Goal: Transaction & Acquisition: Purchase product/service

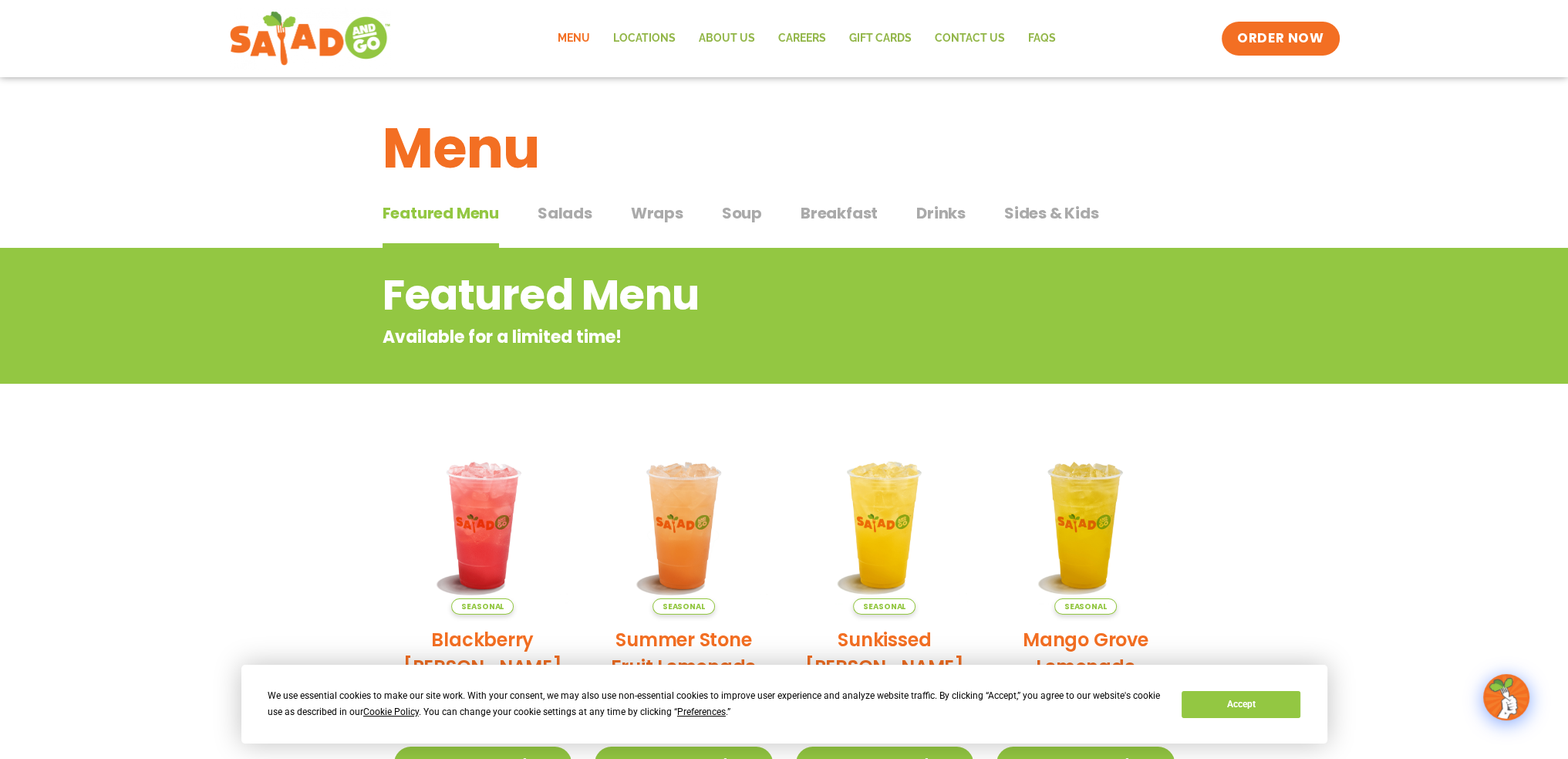
click at [836, 211] on span "Breakfast" at bounding box center [839, 212] width 77 height 23
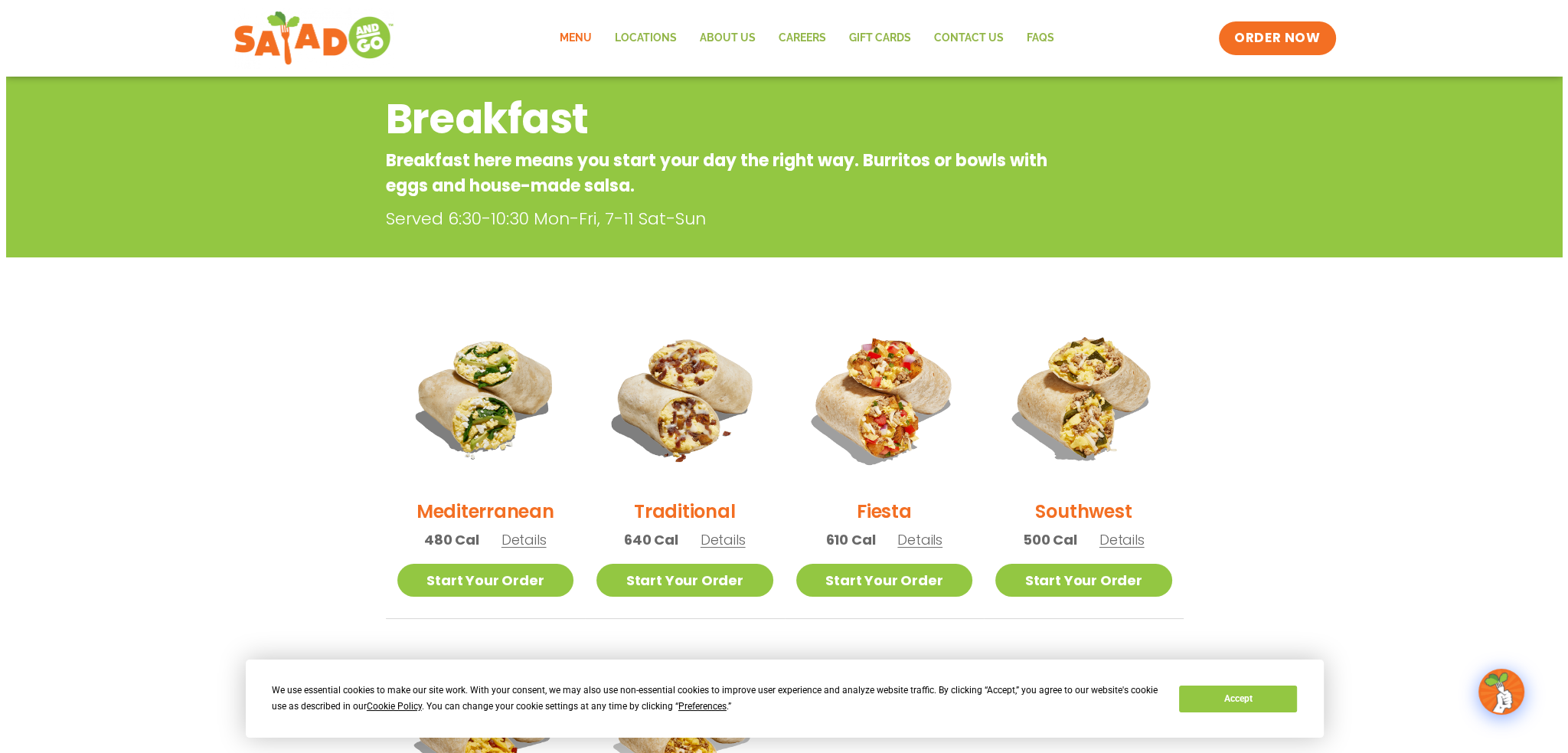
scroll to position [229, 0]
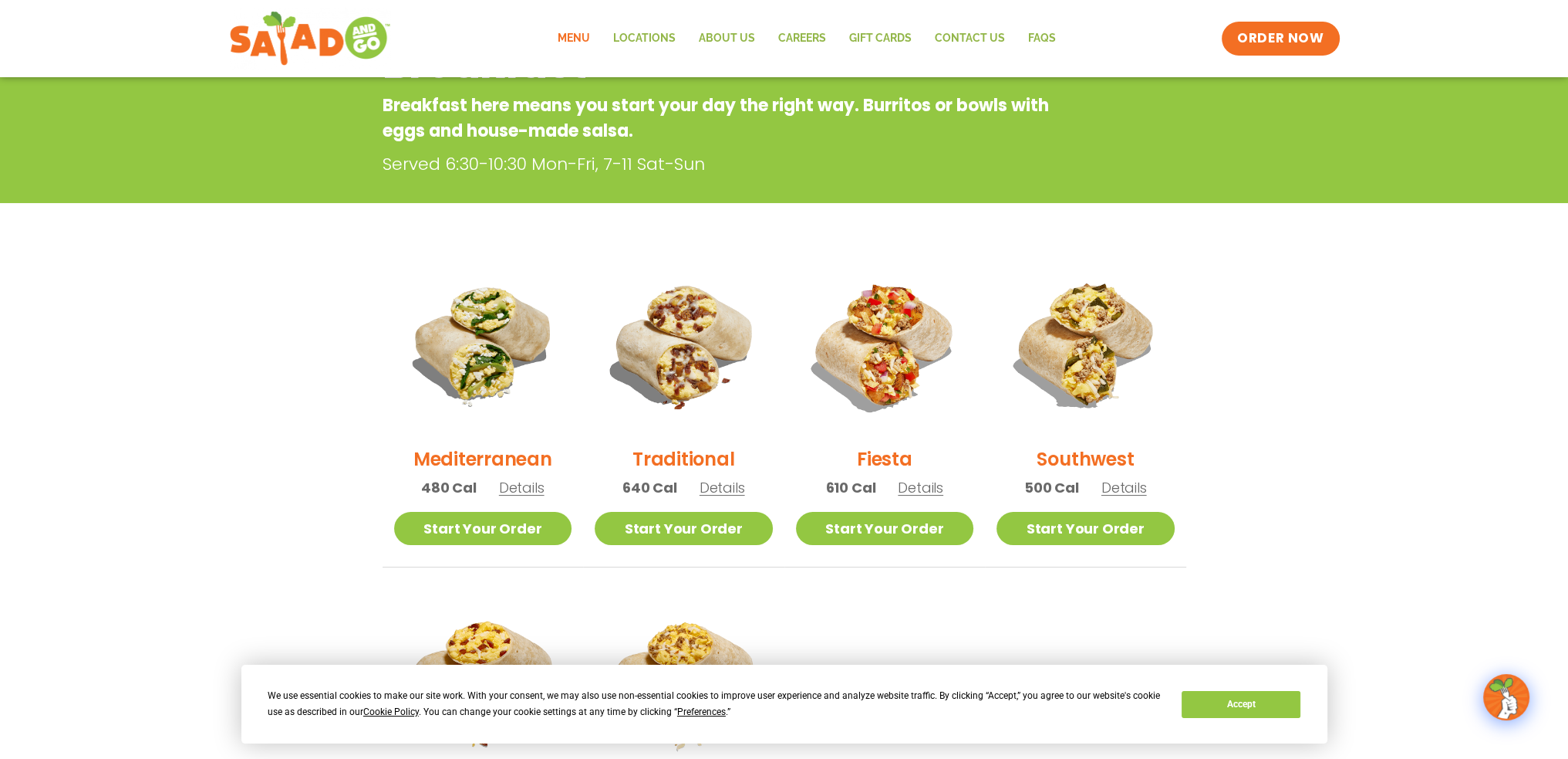
click at [500, 358] on img at bounding box center [483, 344] width 178 height 178
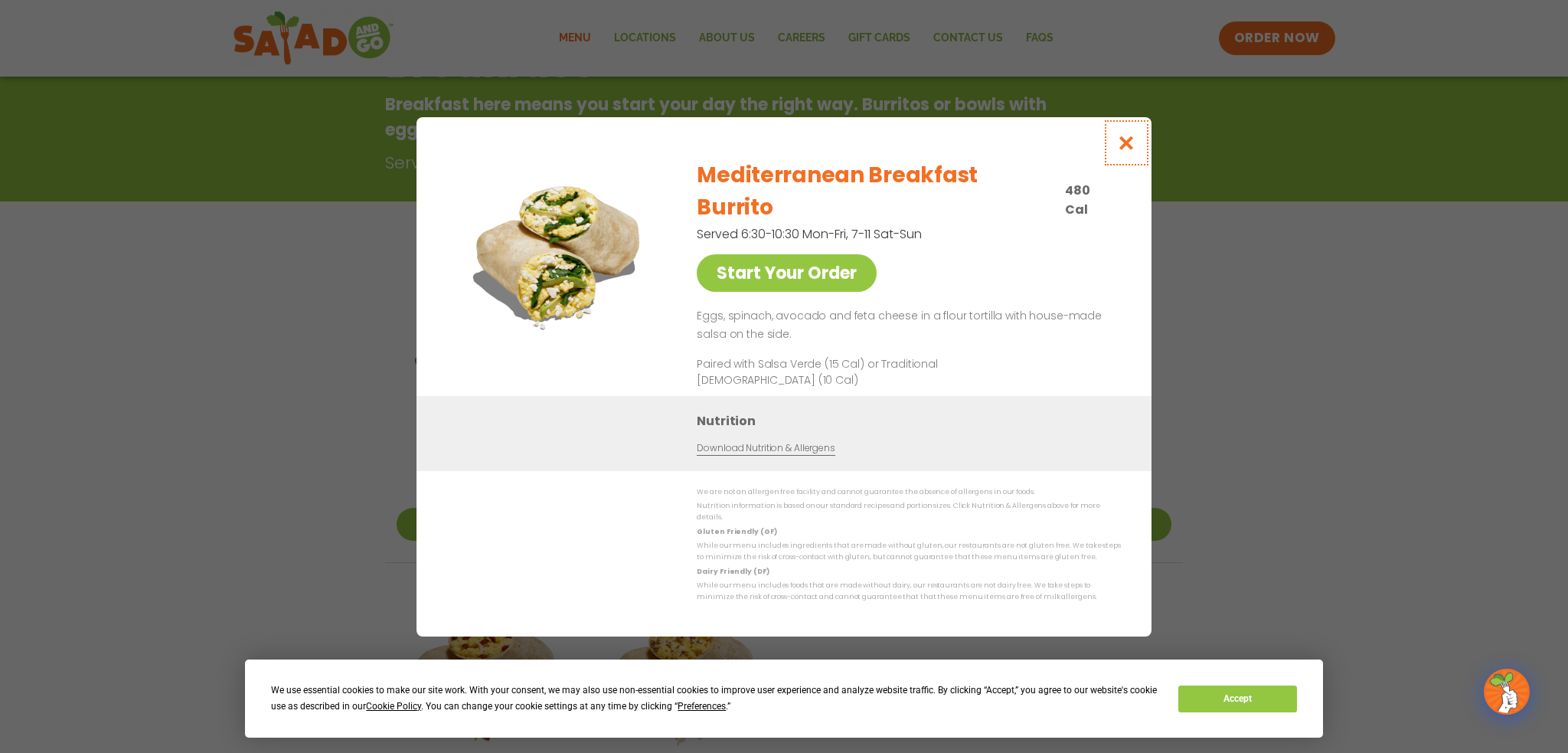
click at [1125, 150] on icon "Close modal" at bounding box center [1126, 142] width 19 height 16
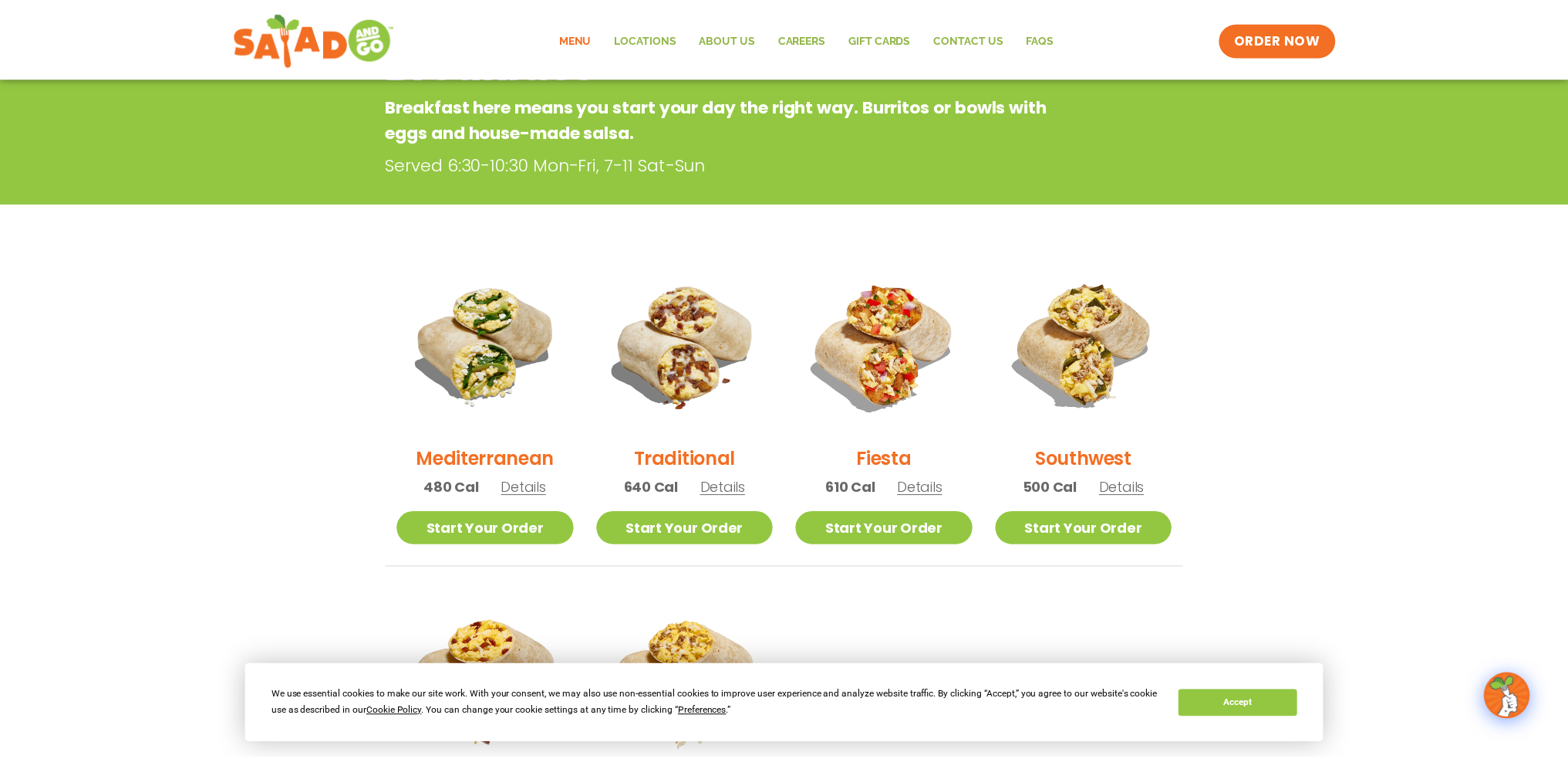
scroll to position [247, 0]
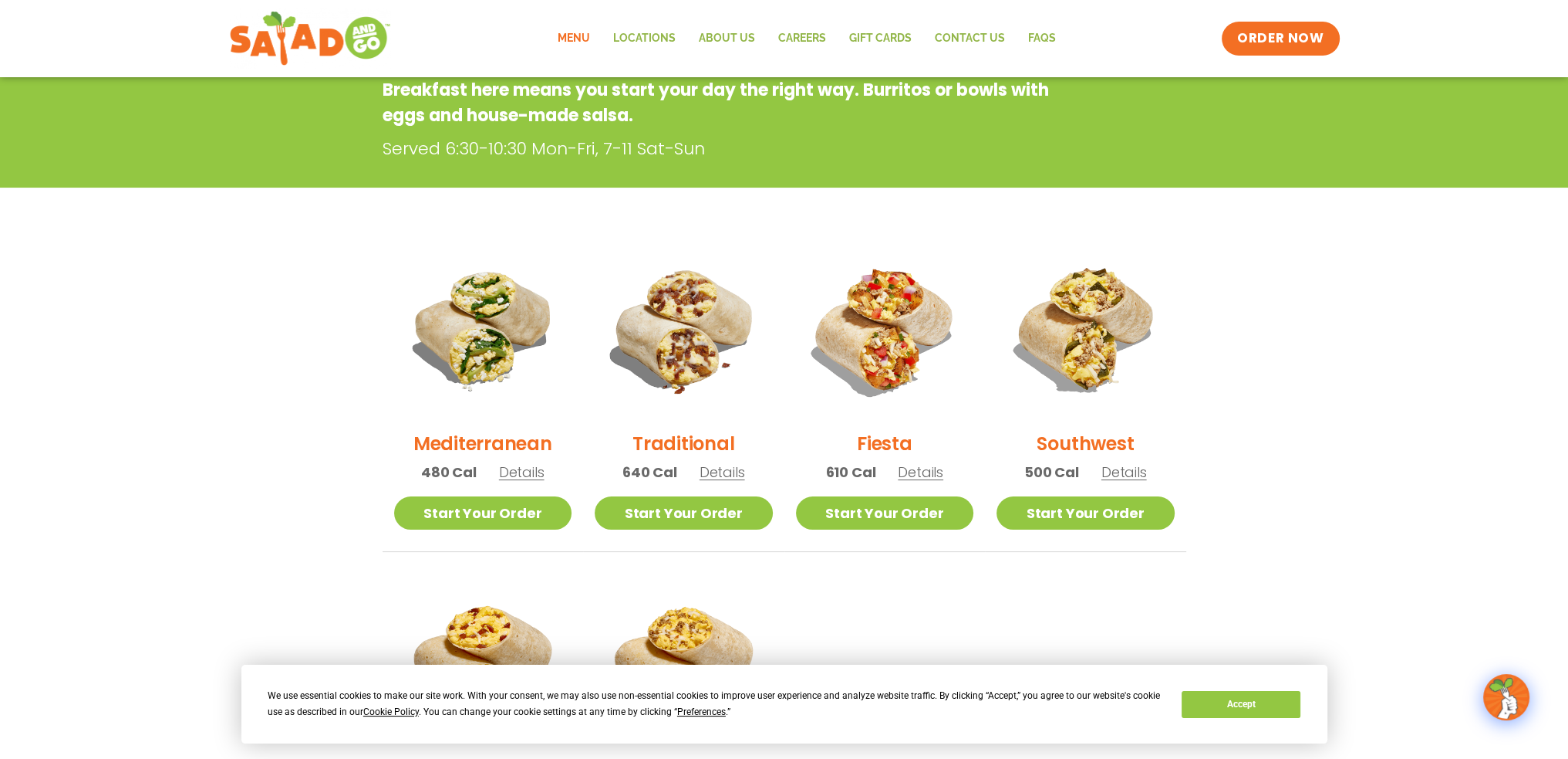
click at [673, 350] on img at bounding box center [684, 328] width 178 height 178
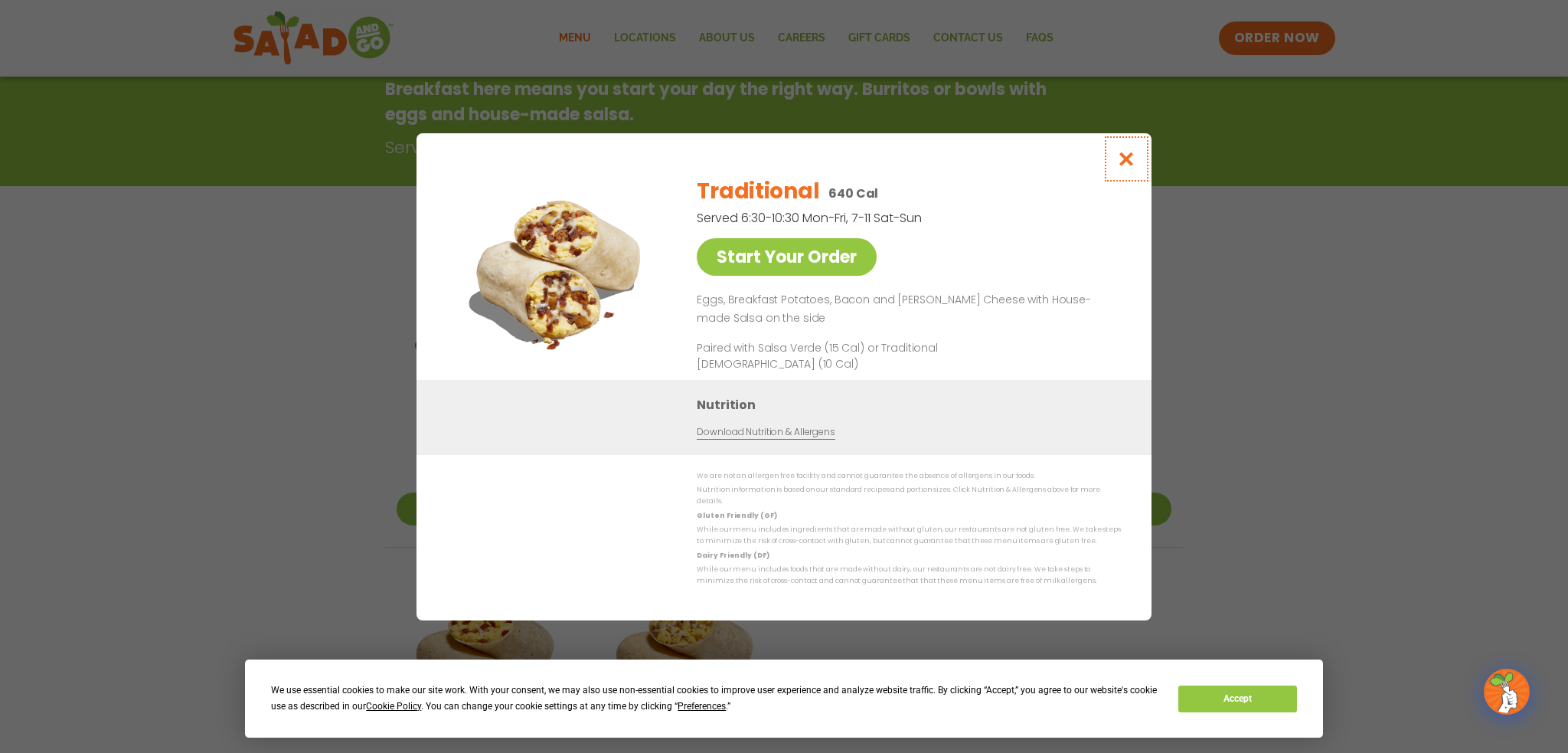
click at [1136, 165] on button "Close modal" at bounding box center [1127, 158] width 50 height 51
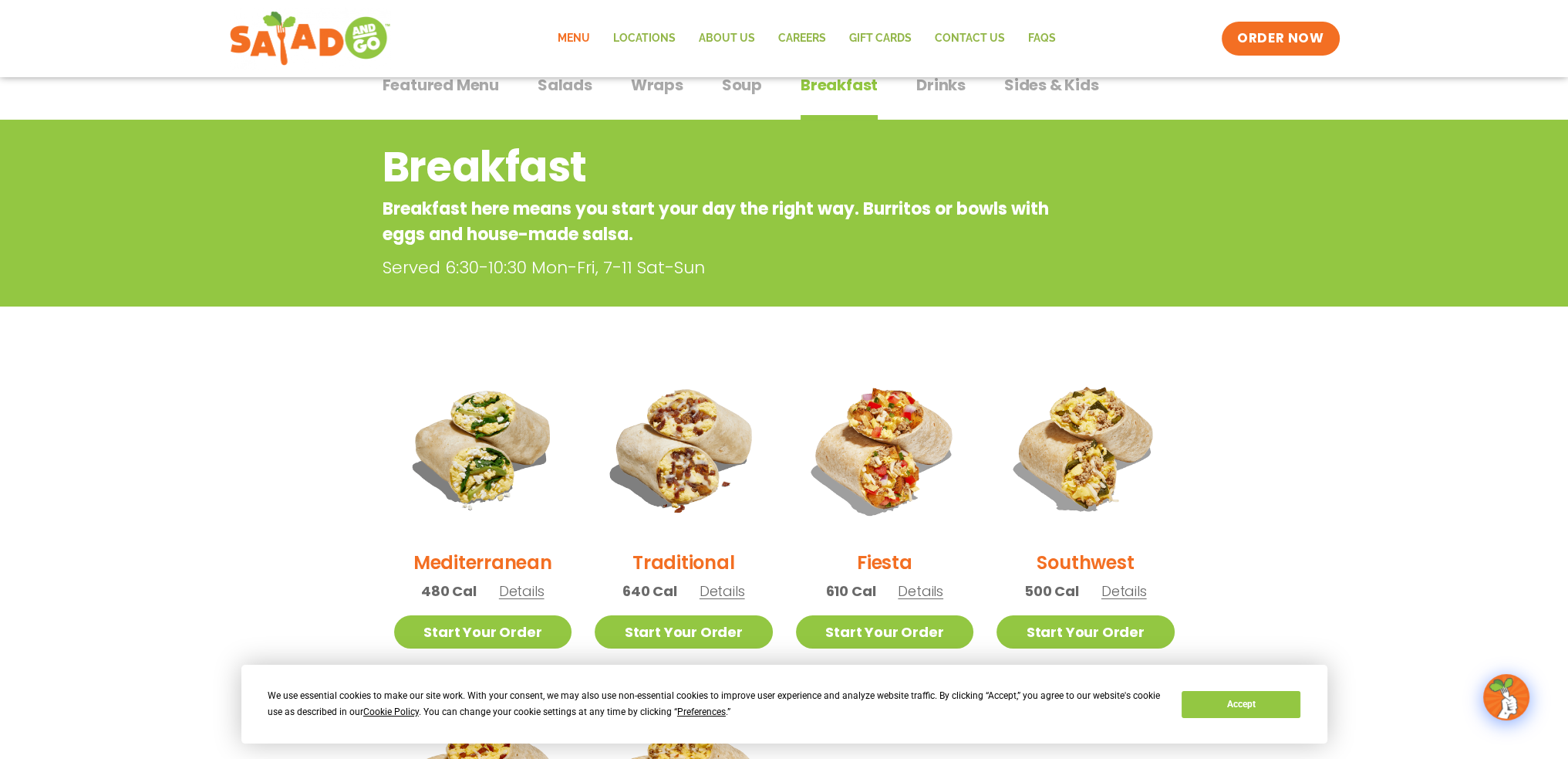
scroll to position [15, 0]
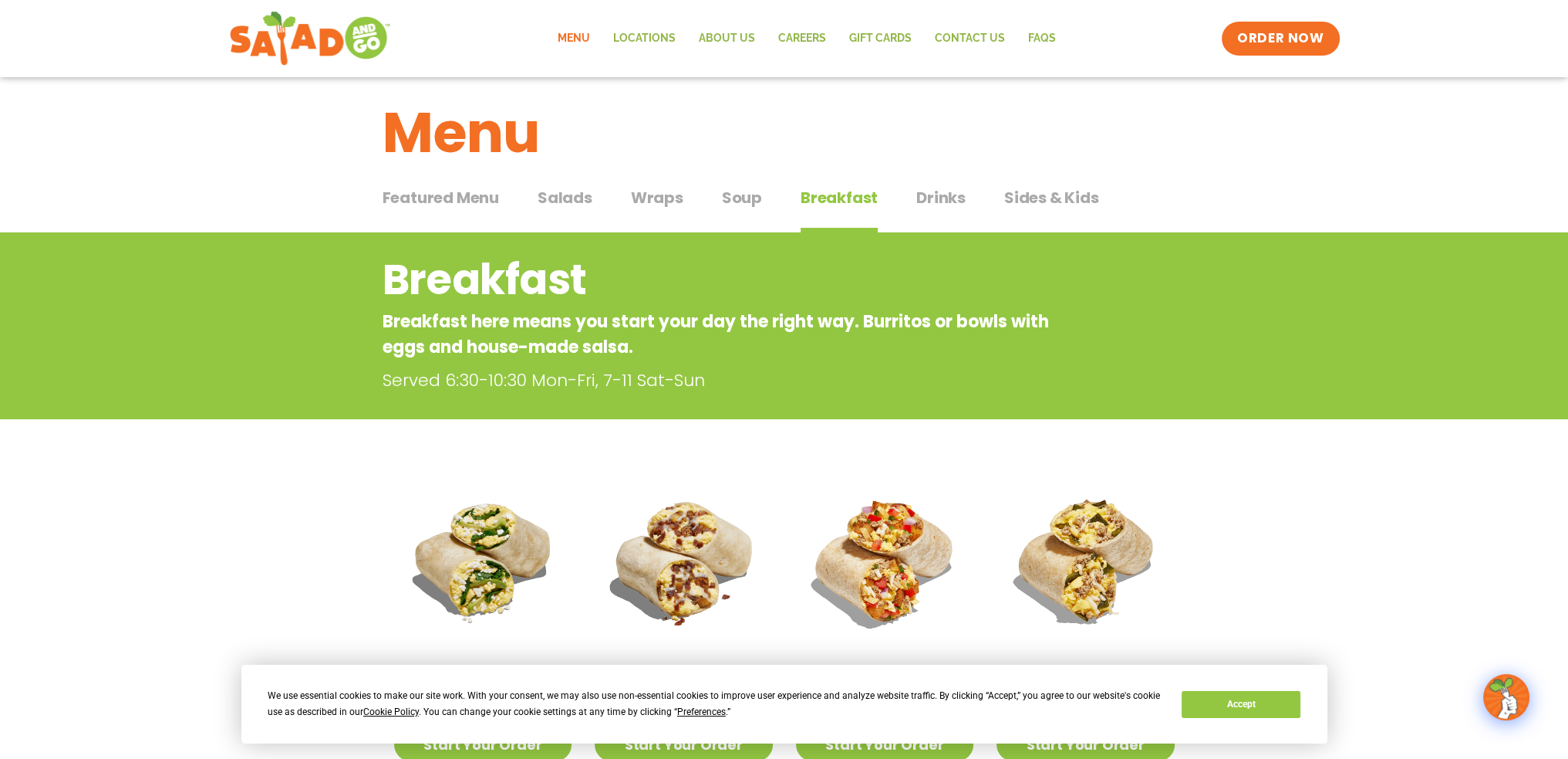
click at [475, 196] on span "Featured Menu" at bounding box center [441, 197] width 117 height 23
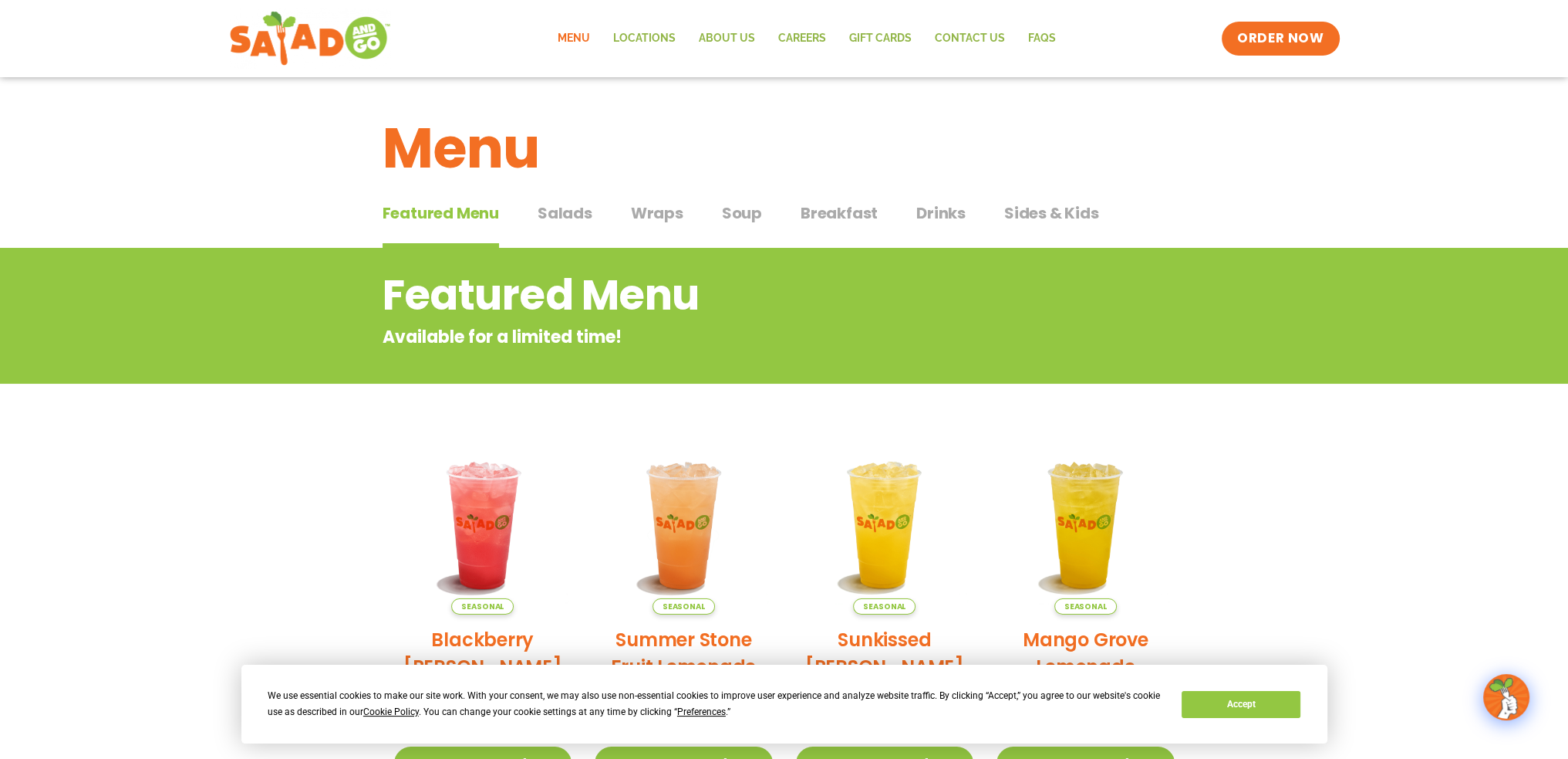
click at [571, 217] on span "Salads" at bounding box center [565, 212] width 55 height 23
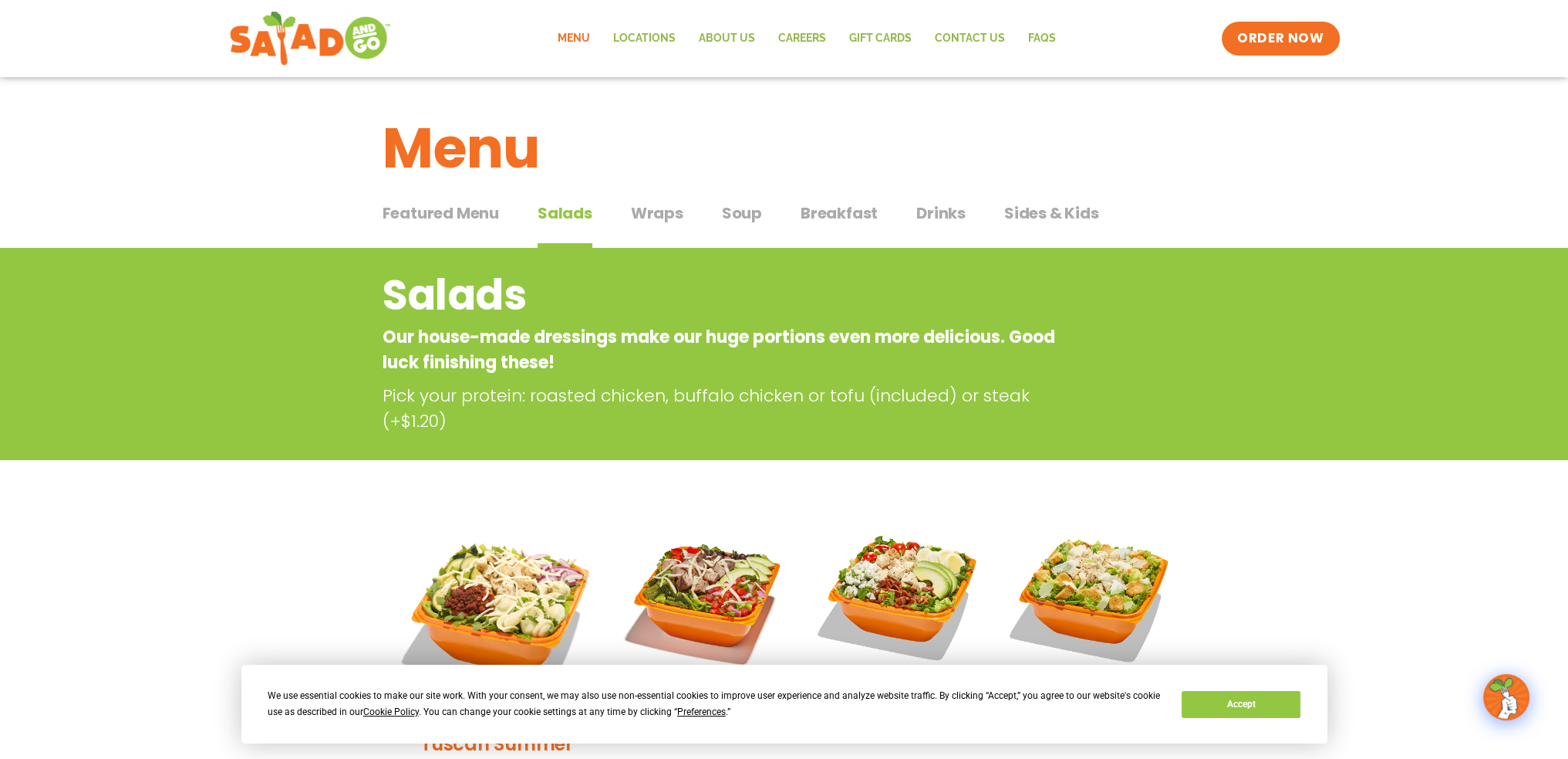
click at [647, 210] on span "Wraps" at bounding box center [658, 212] width 52 height 23
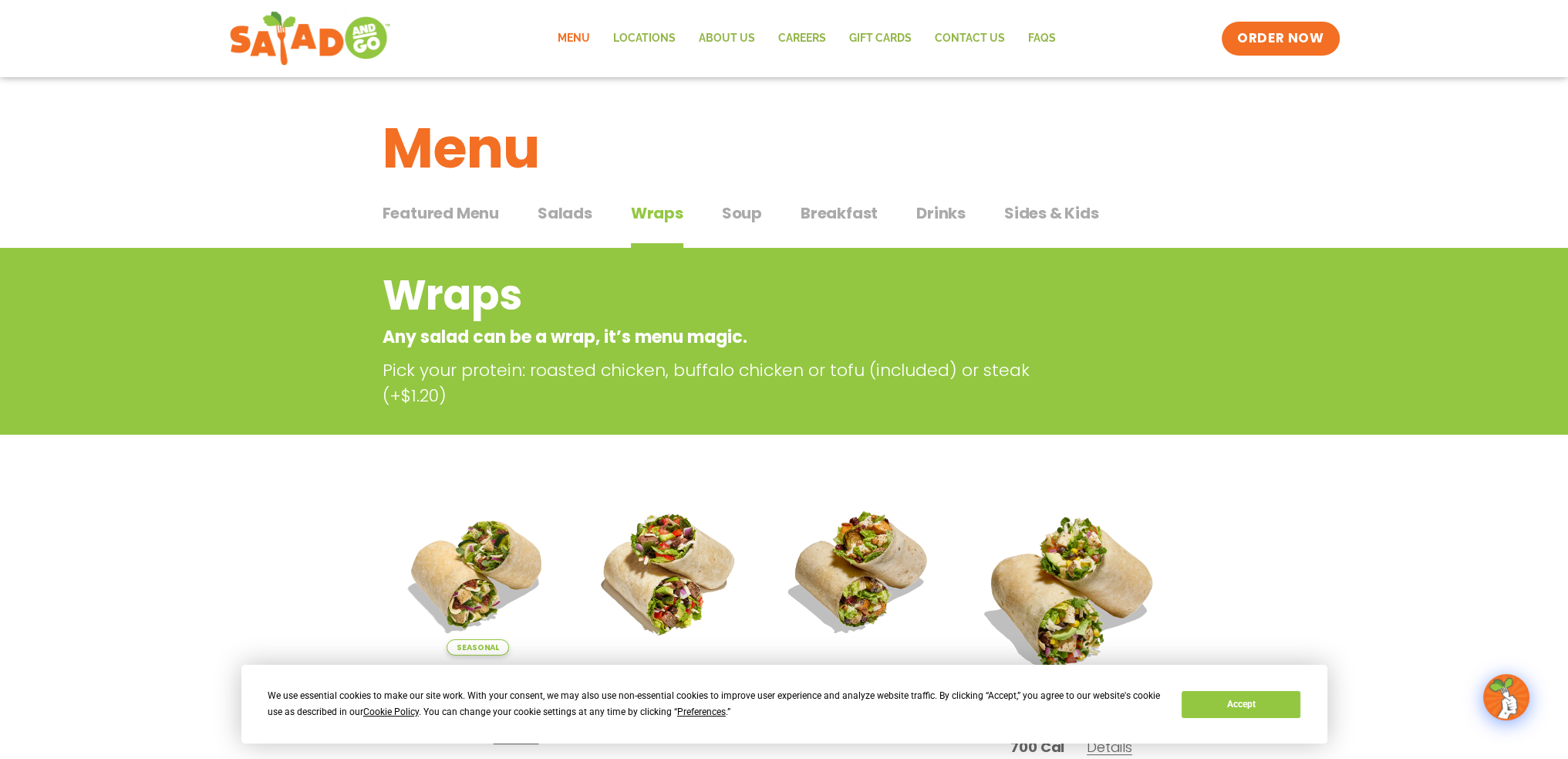
click at [836, 205] on span "Breakfast" at bounding box center [839, 212] width 77 height 23
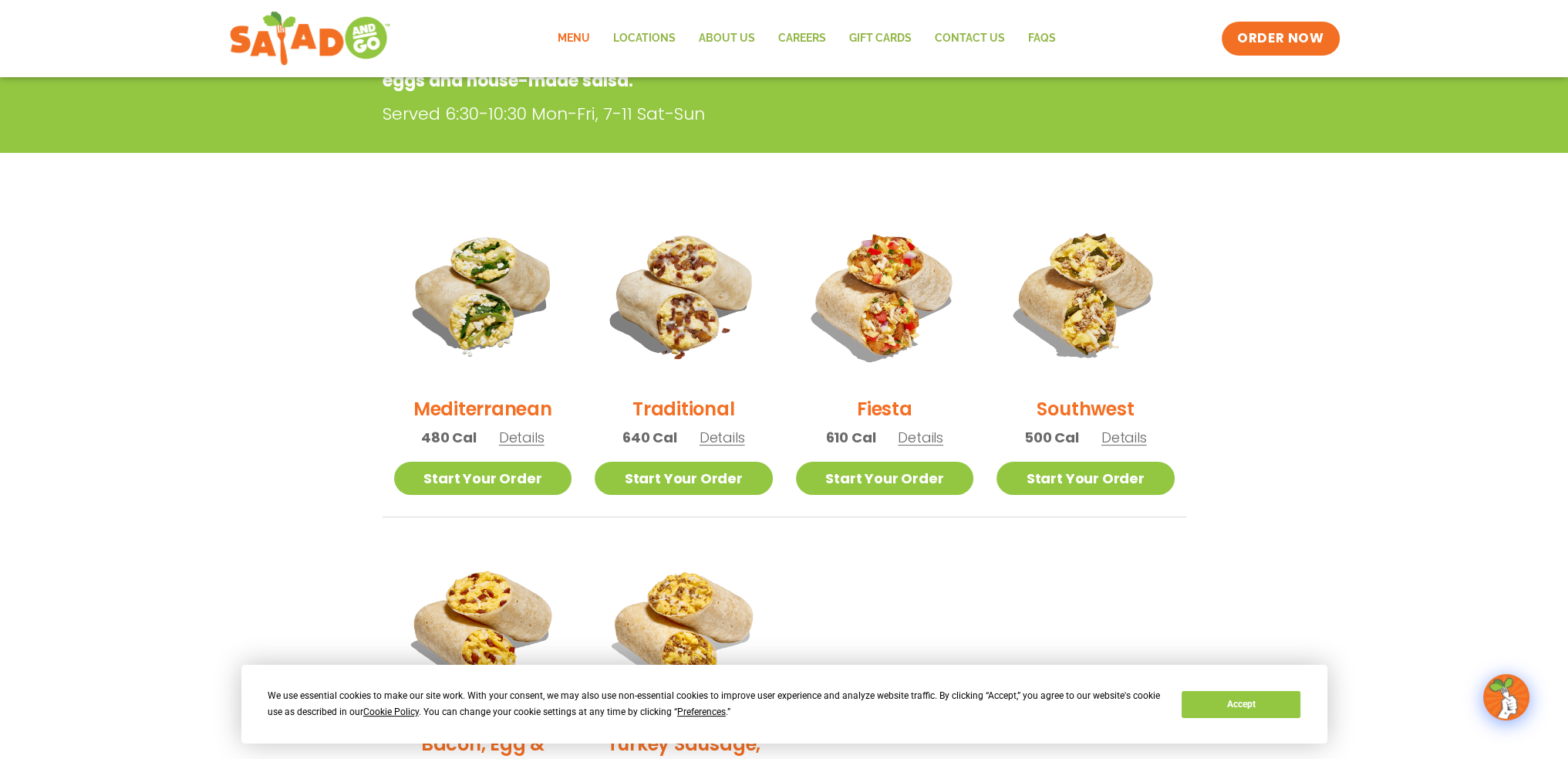
scroll to position [309, 0]
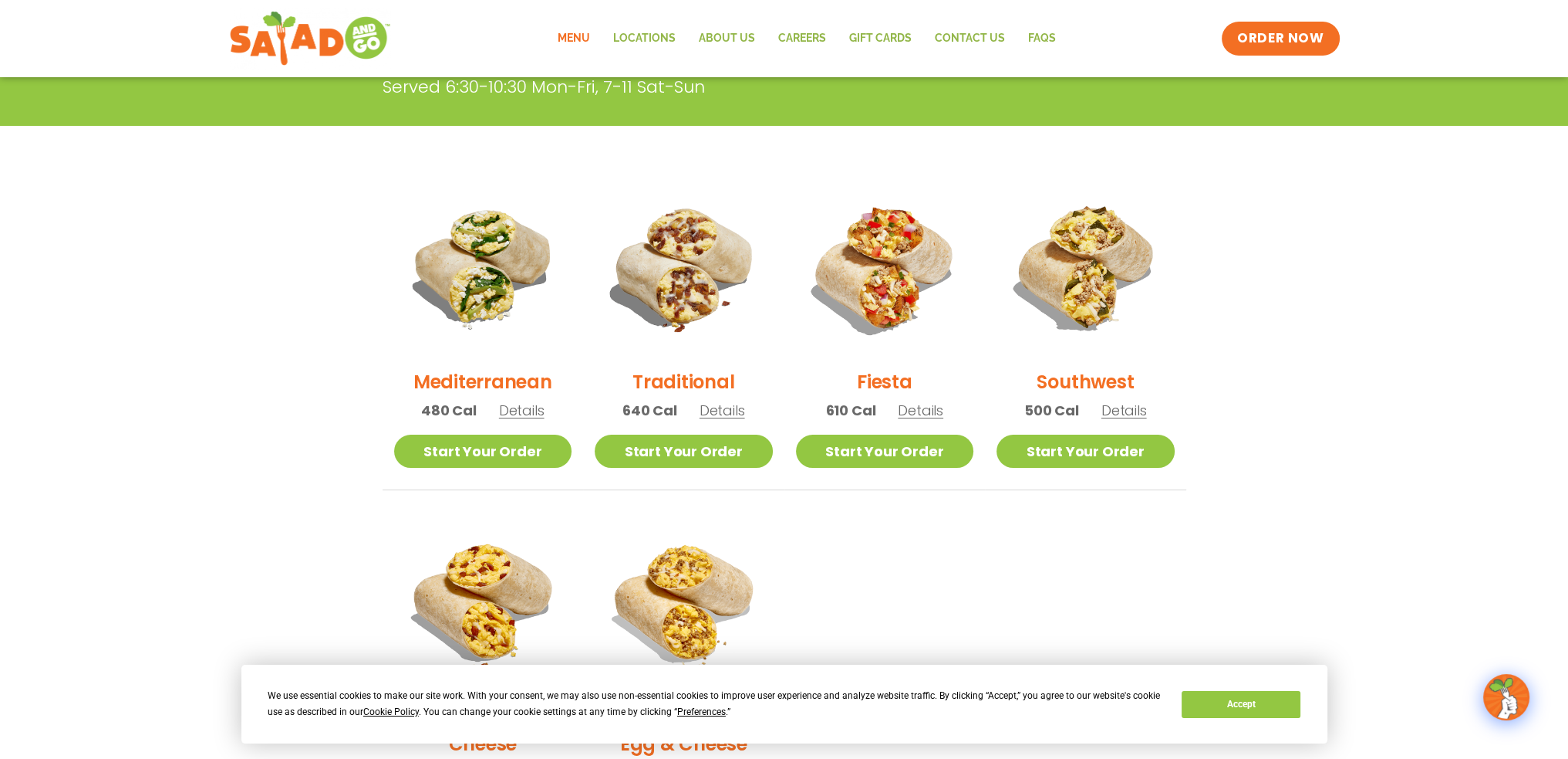
click at [485, 445] on link "Start Your Order" at bounding box center [483, 450] width 178 height 33
